Goal: Task Accomplishment & Management: Manage account settings

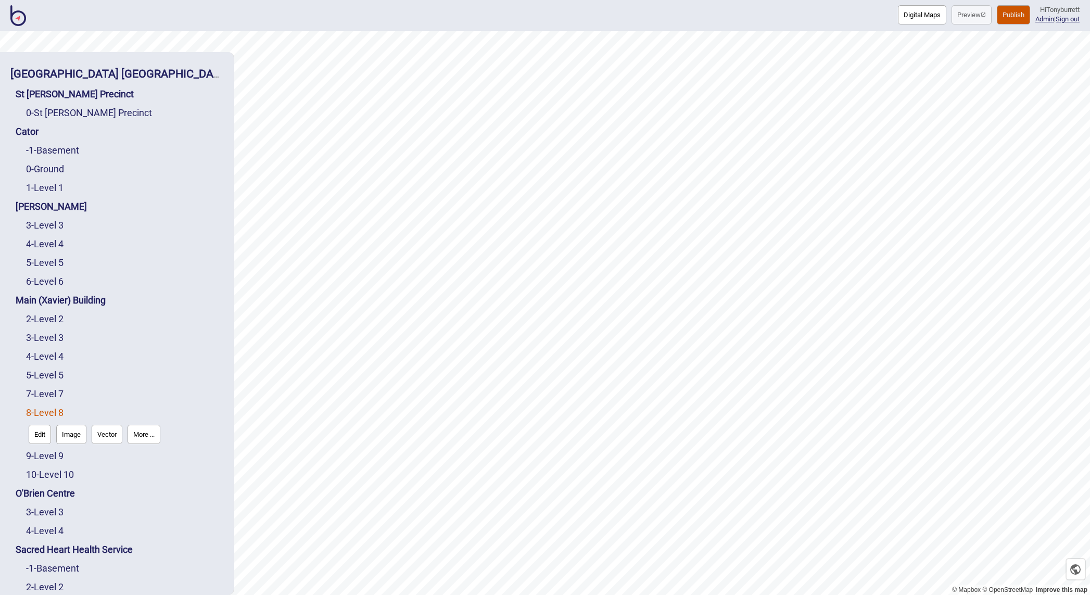
click at [58, 450] on div "9 - Level 9" at bounding box center [124, 456] width 197 height 19
click at [57, 453] on link "9 - Level 9" at bounding box center [44, 455] width 37 height 11
click at [142, 455] on button "More ..." at bounding box center [144, 453] width 33 height 19
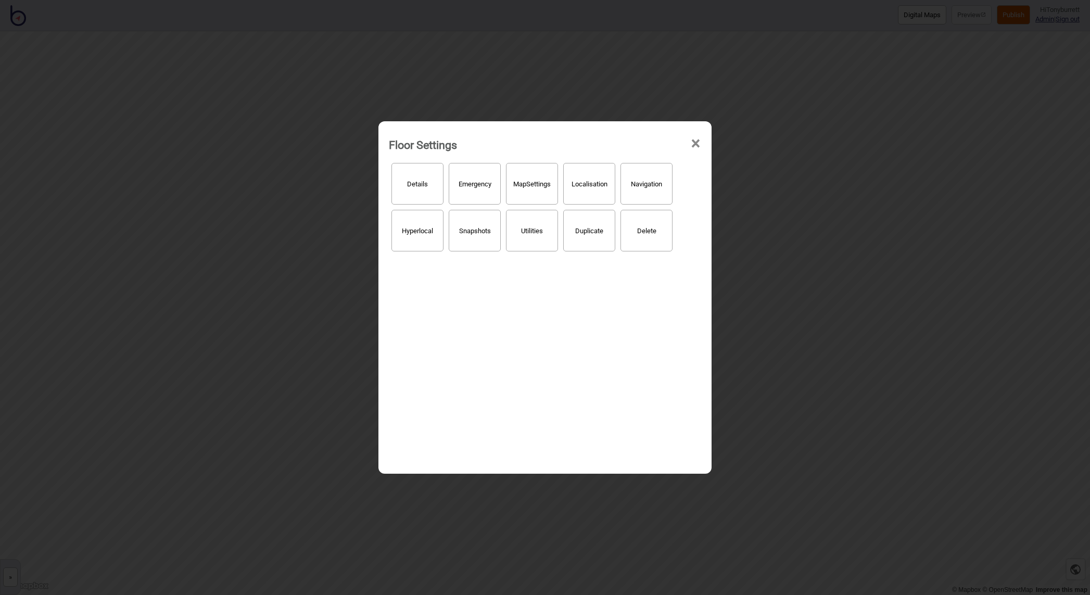
click at [433, 242] on button "Hyperlocal" at bounding box center [418, 231] width 52 height 42
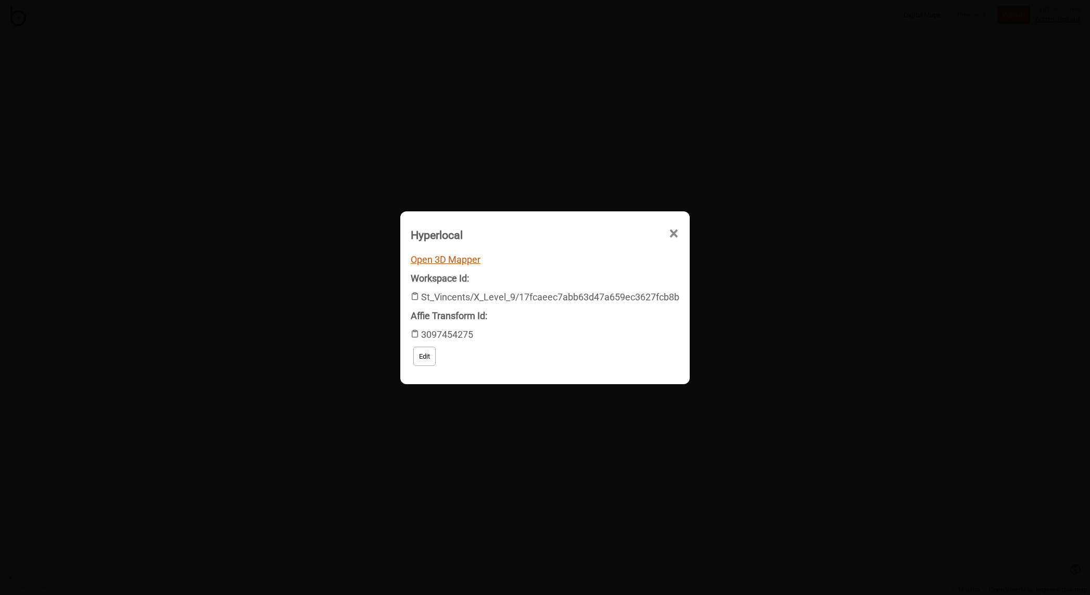
click at [454, 255] on link "Open 3D Mapper" at bounding box center [446, 259] width 70 height 11
click at [590, 275] on span "×" at bounding box center [584, 292] width 11 height 34
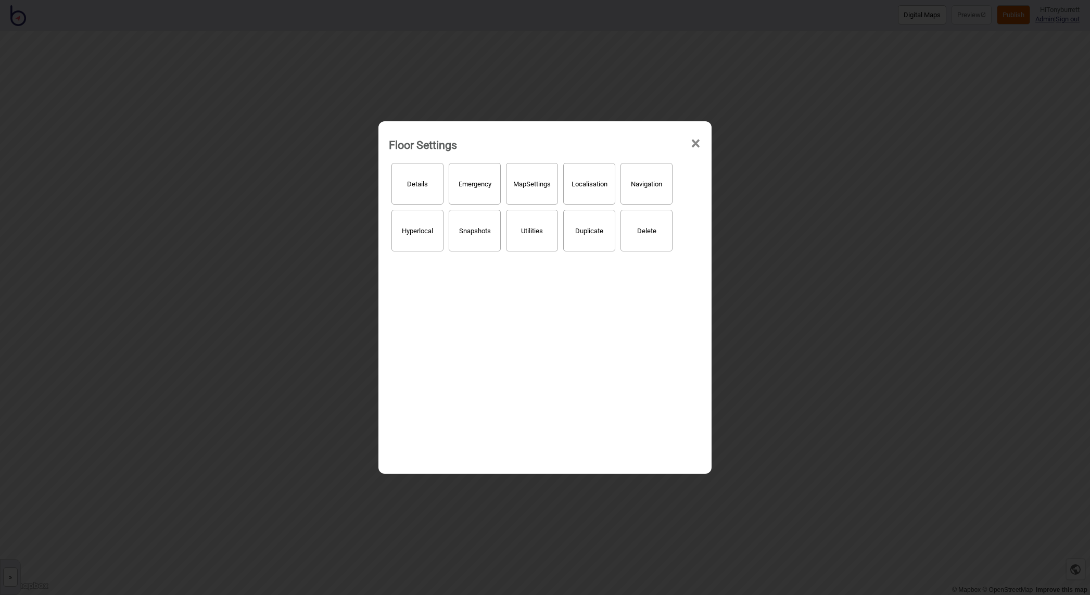
click at [695, 145] on span "×" at bounding box center [695, 144] width 11 height 34
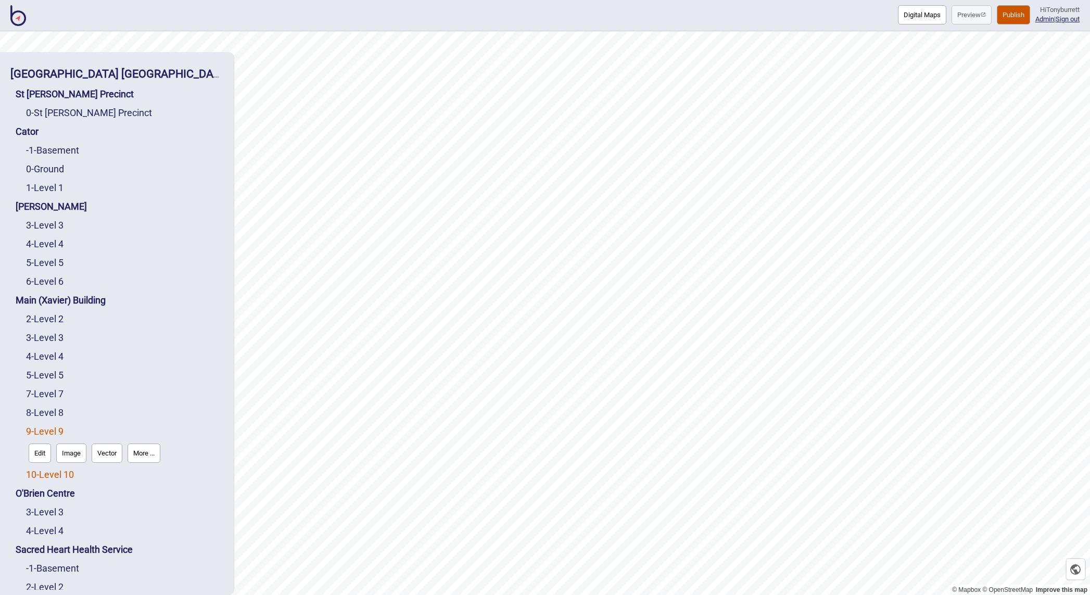
click at [51, 475] on link "10 - Level 10" at bounding box center [50, 474] width 48 height 11
click at [152, 469] on button "More ..." at bounding box center [144, 471] width 33 height 19
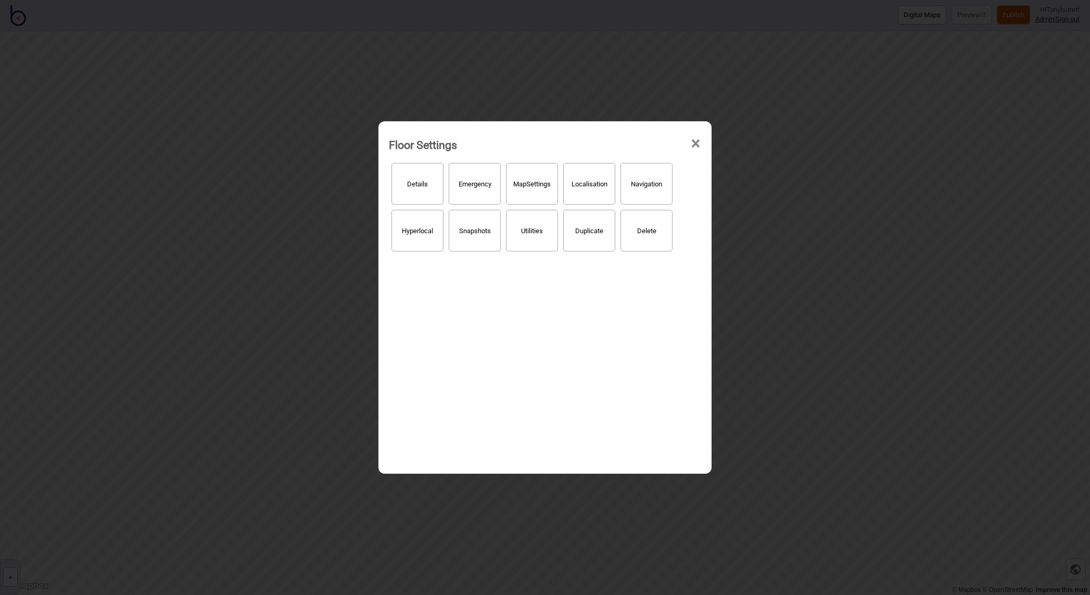
click at [419, 236] on button "Hyperlocal" at bounding box center [418, 231] width 52 height 42
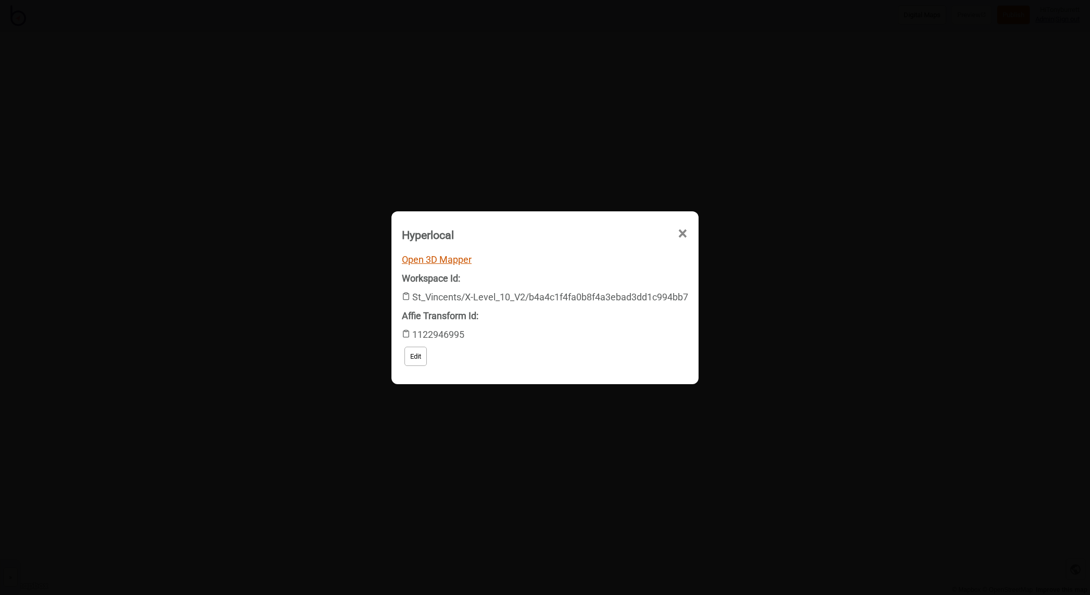
click at [425, 260] on link "Open 3D Mapper" at bounding box center [437, 259] width 70 height 11
click at [590, 275] on span "×" at bounding box center [584, 292] width 11 height 34
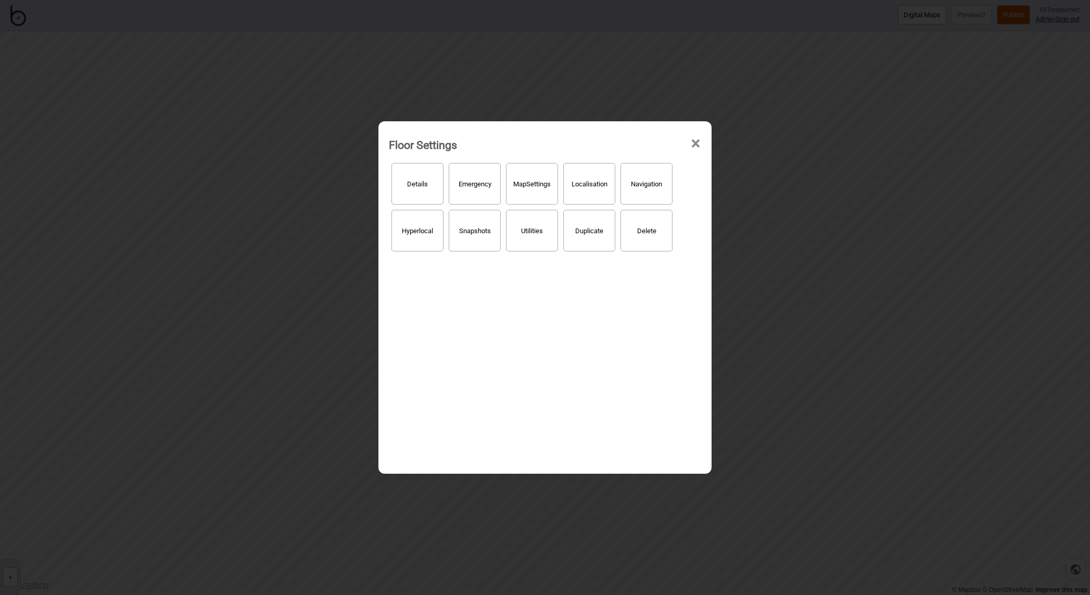
click at [698, 143] on span "×" at bounding box center [695, 144] width 11 height 34
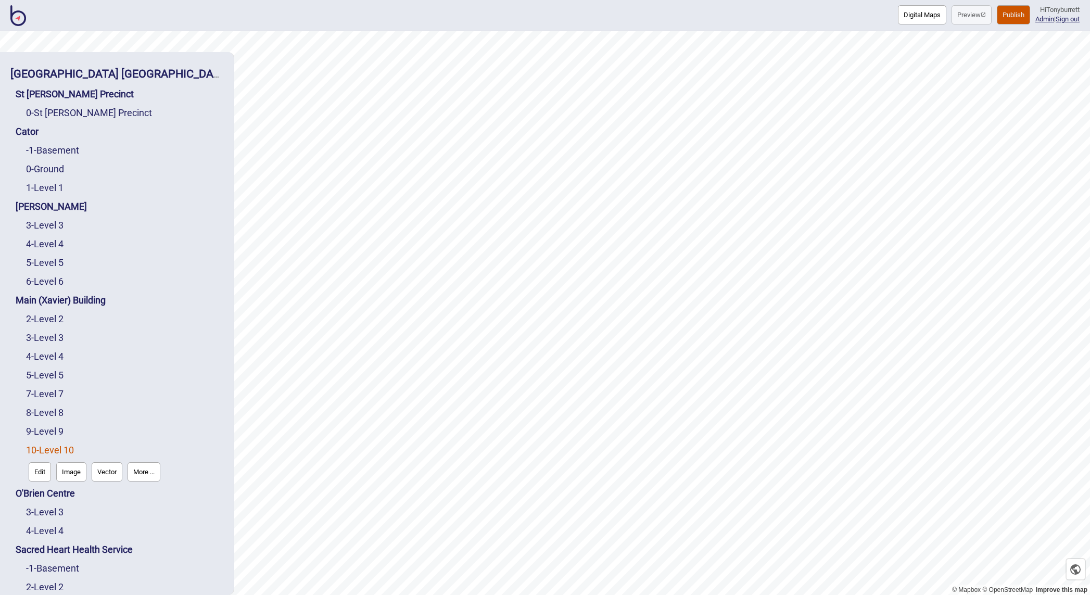
click at [1017, 17] on button "Publish" at bounding box center [1013, 14] width 33 height 19
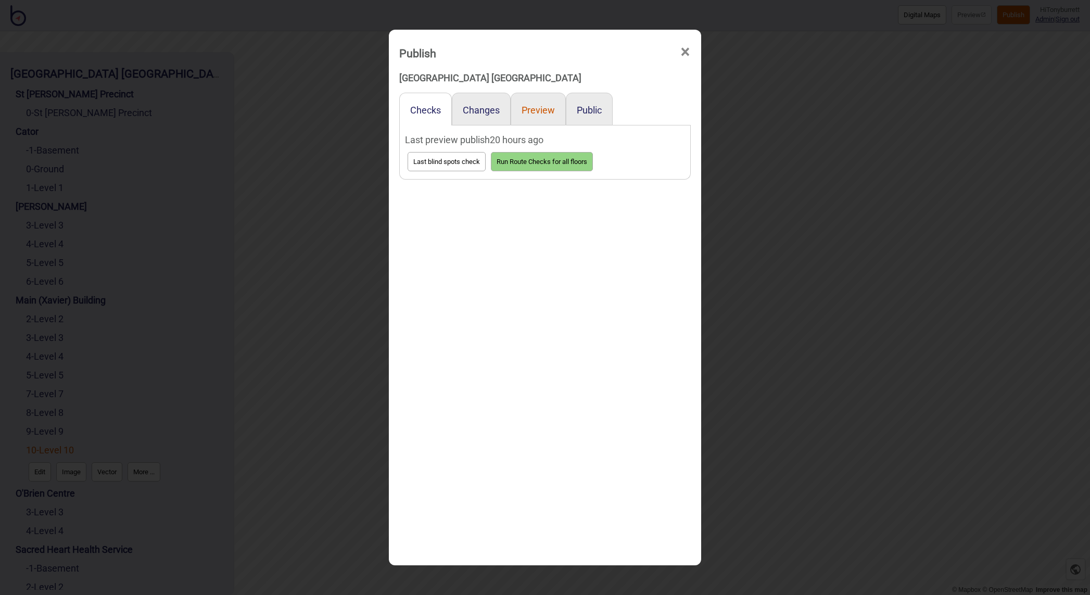
click at [534, 106] on button "Preview" at bounding box center [538, 110] width 33 height 11
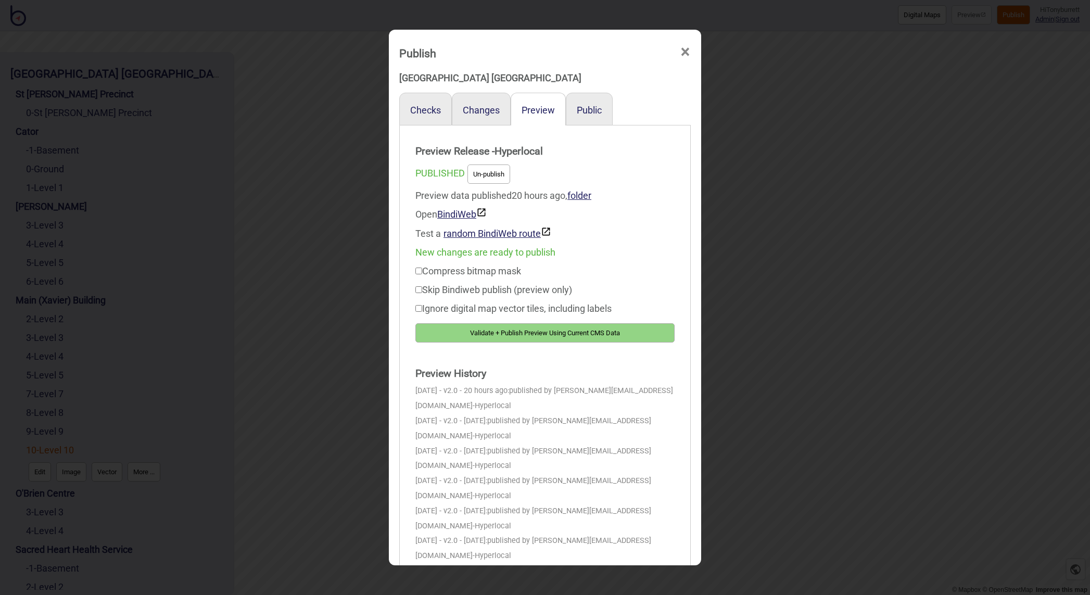
click at [496, 332] on button "Validate + Publish Preview Using Current CMS Data" at bounding box center [545, 332] width 259 height 19
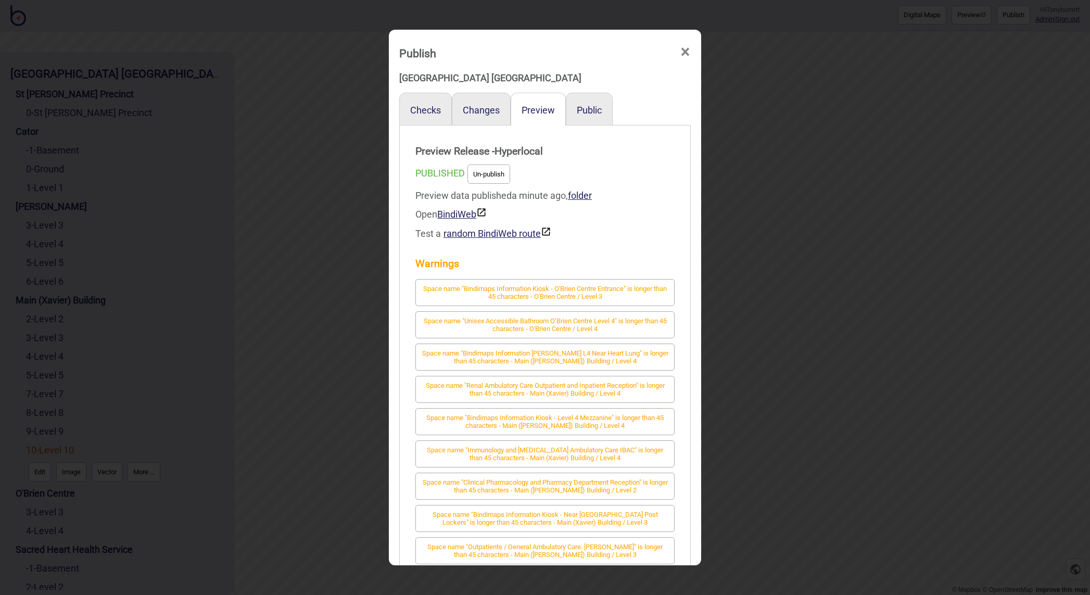
click at [682, 53] on span "×" at bounding box center [685, 52] width 11 height 34
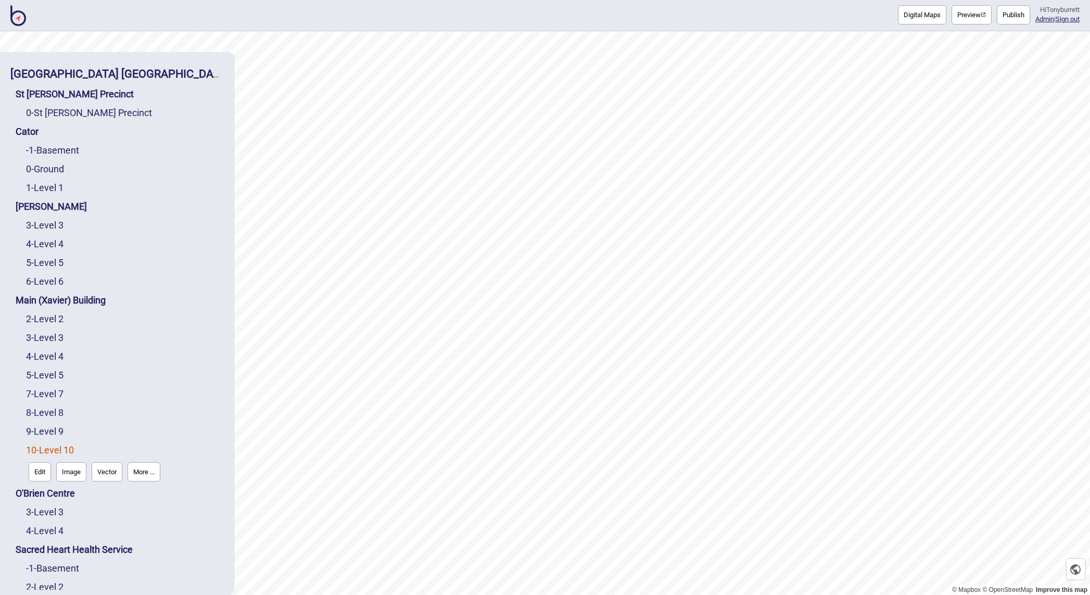
click at [144, 470] on button "More ..." at bounding box center [144, 471] width 33 height 19
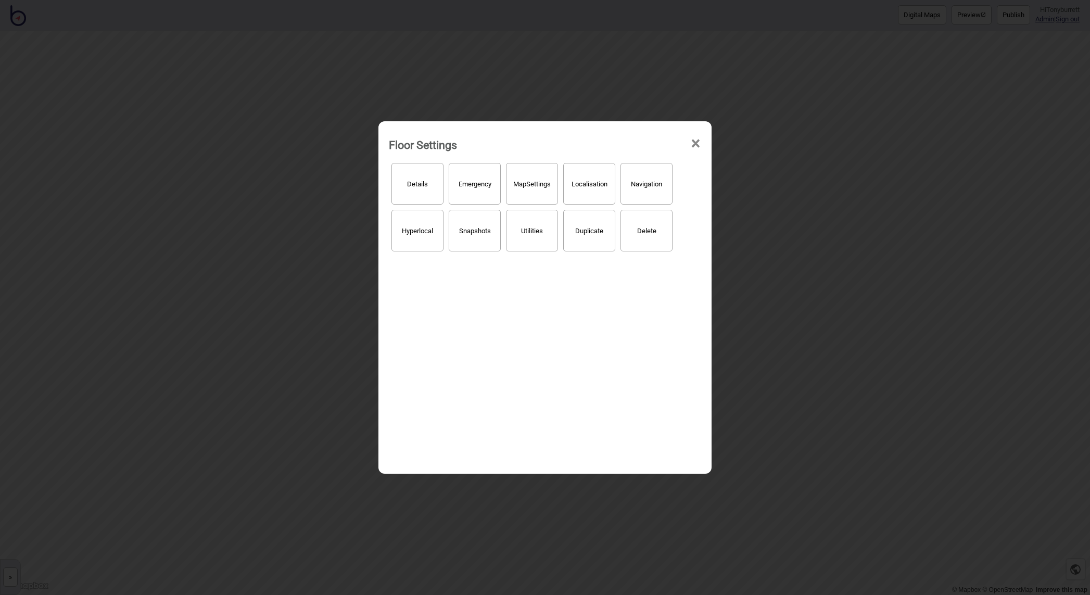
click at [428, 239] on button "Hyperlocal" at bounding box center [418, 231] width 52 height 42
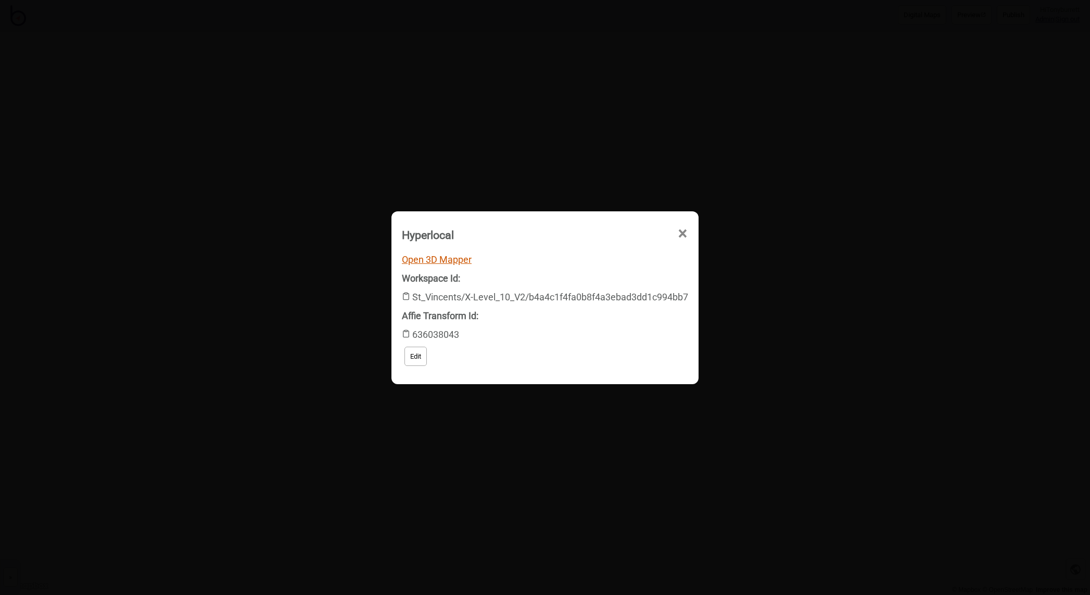
click at [448, 257] on link "Open 3D Mapper" at bounding box center [437, 259] width 70 height 11
drag, startPoint x: 681, startPoint y: 229, endPoint x: 718, endPoint y: 204, distance: 45.1
click at [590, 275] on span "×" at bounding box center [584, 292] width 11 height 34
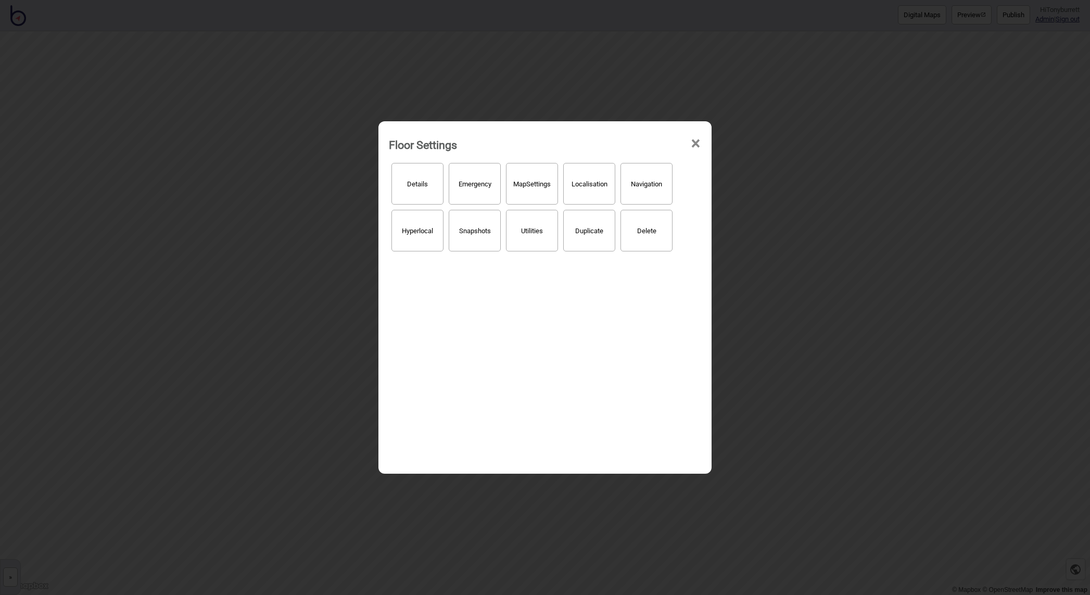
drag, startPoint x: 696, startPoint y: 142, endPoint x: 887, endPoint y: 19, distance: 226.9
click at [696, 141] on span "×" at bounding box center [695, 144] width 11 height 34
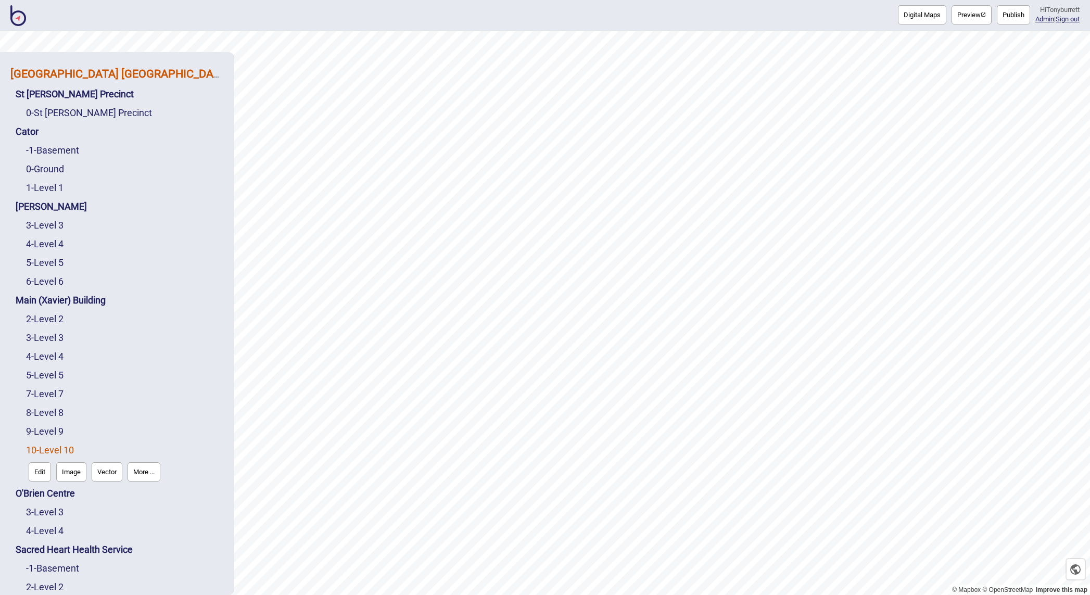
click at [140, 72] on strong "[GEOGRAPHIC_DATA] [GEOGRAPHIC_DATA]" at bounding box center [119, 73] width 219 height 13
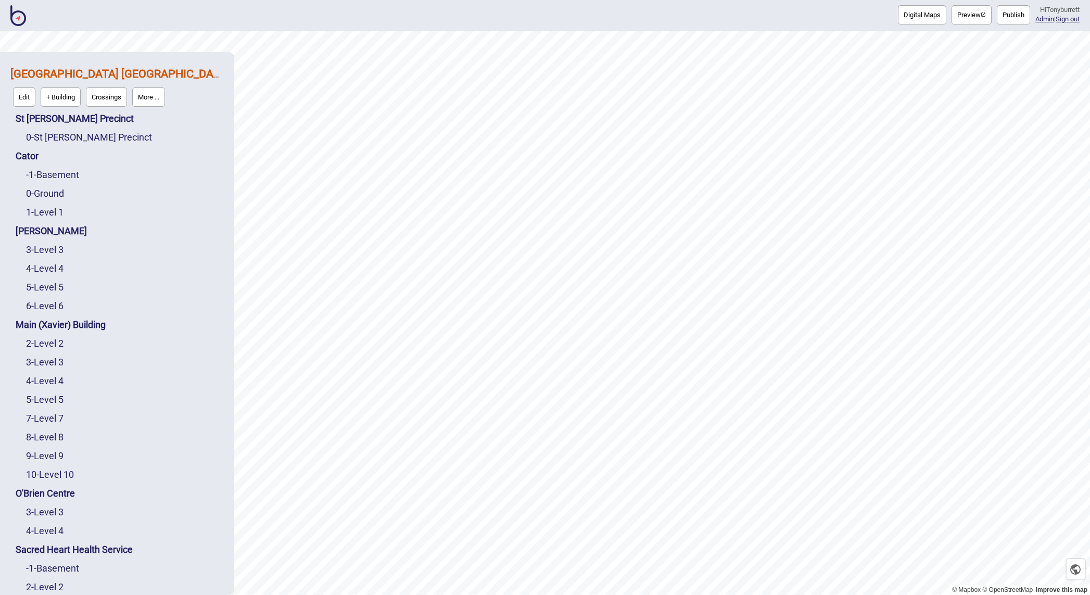
click at [159, 94] on button "More ..." at bounding box center [148, 96] width 33 height 19
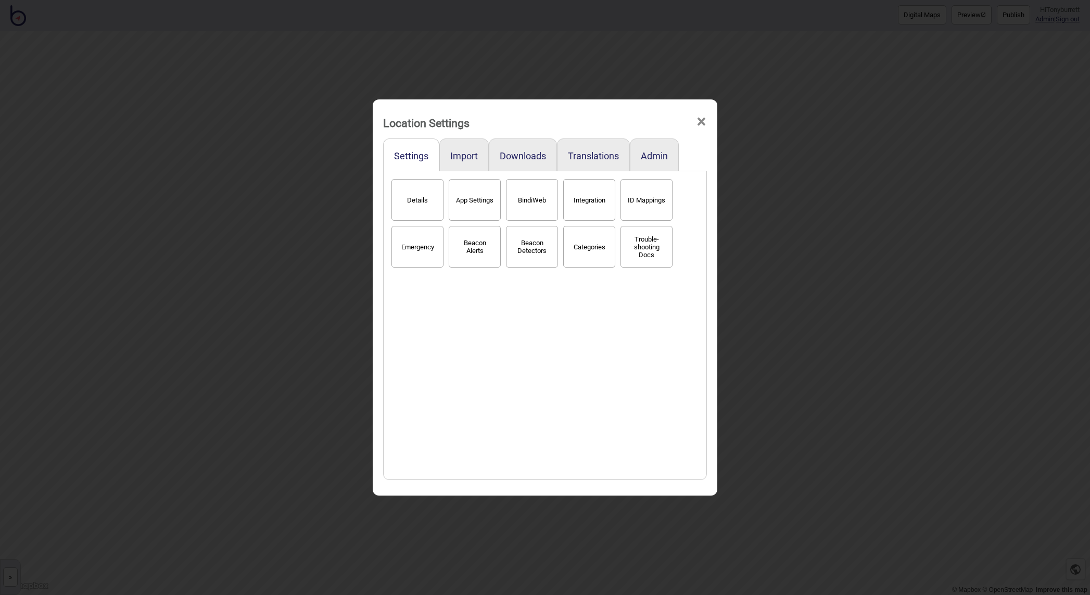
click at [545, 204] on button "BindiWeb" at bounding box center [532, 200] width 52 height 42
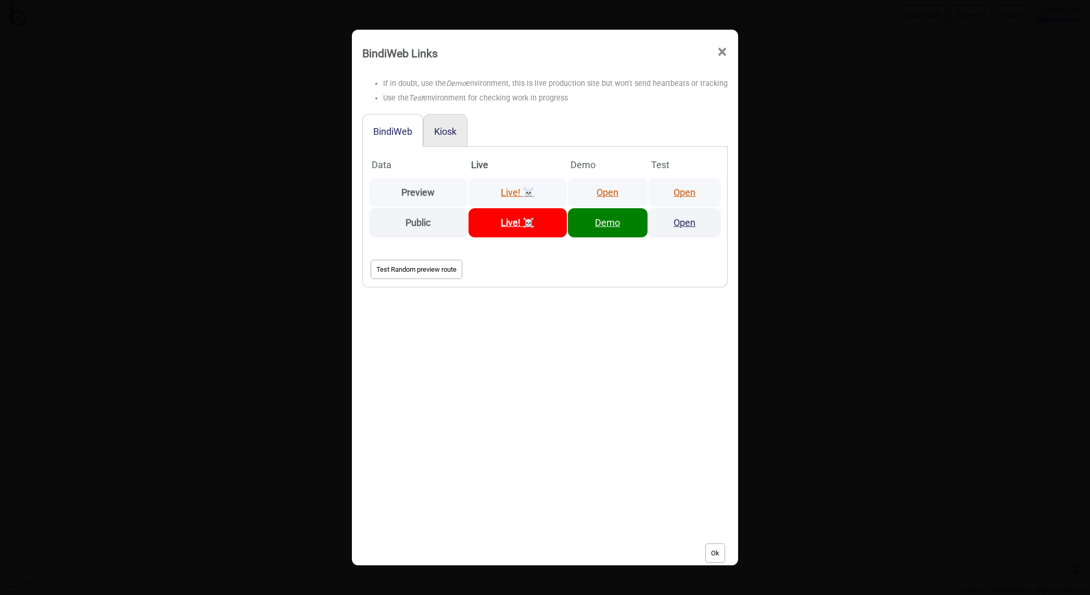
click at [617, 191] on link "Open" at bounding box center [608, 192] width 22 height 11
